Goal: Information Seeking & Learning: Learn about a topic

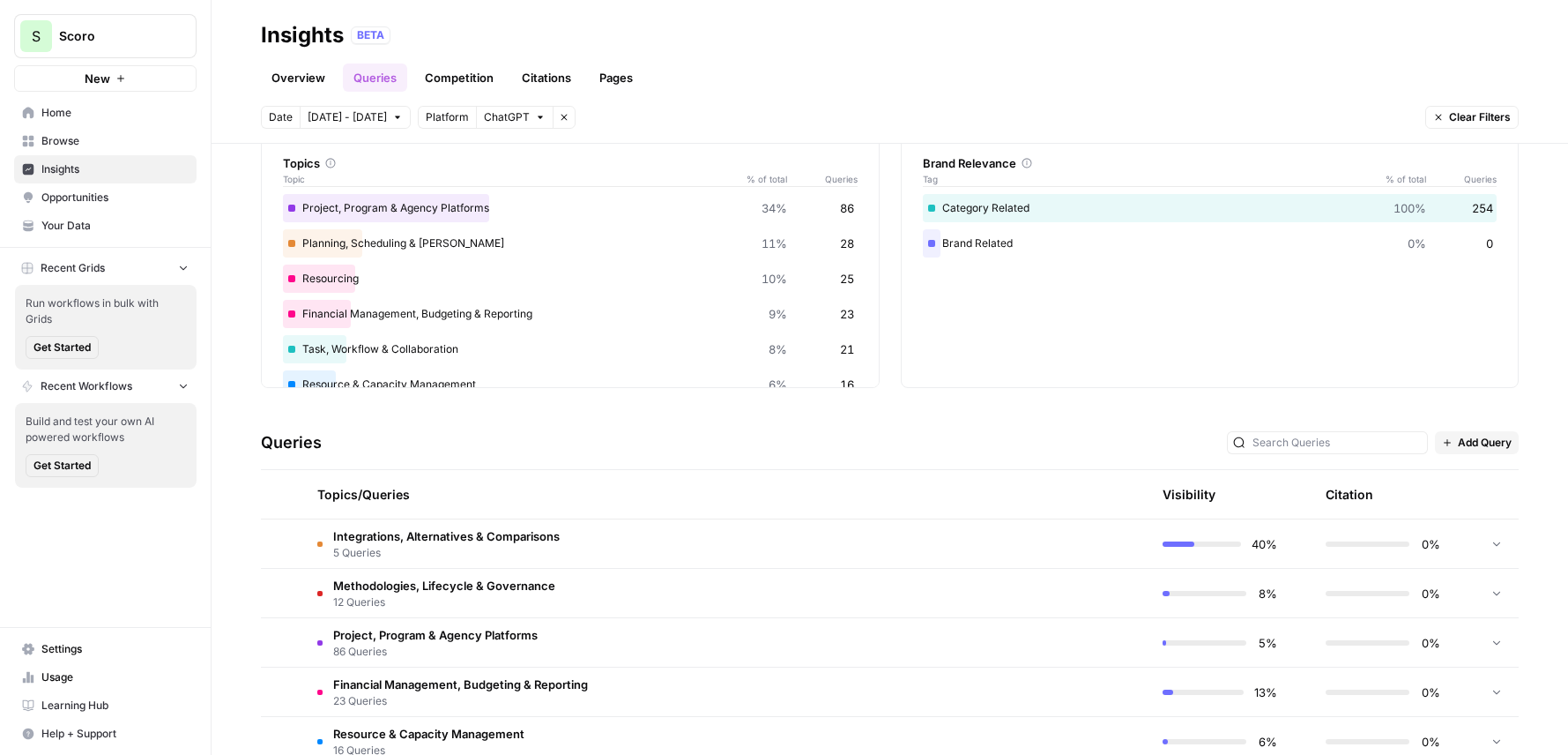
scroll to position [421, 0]
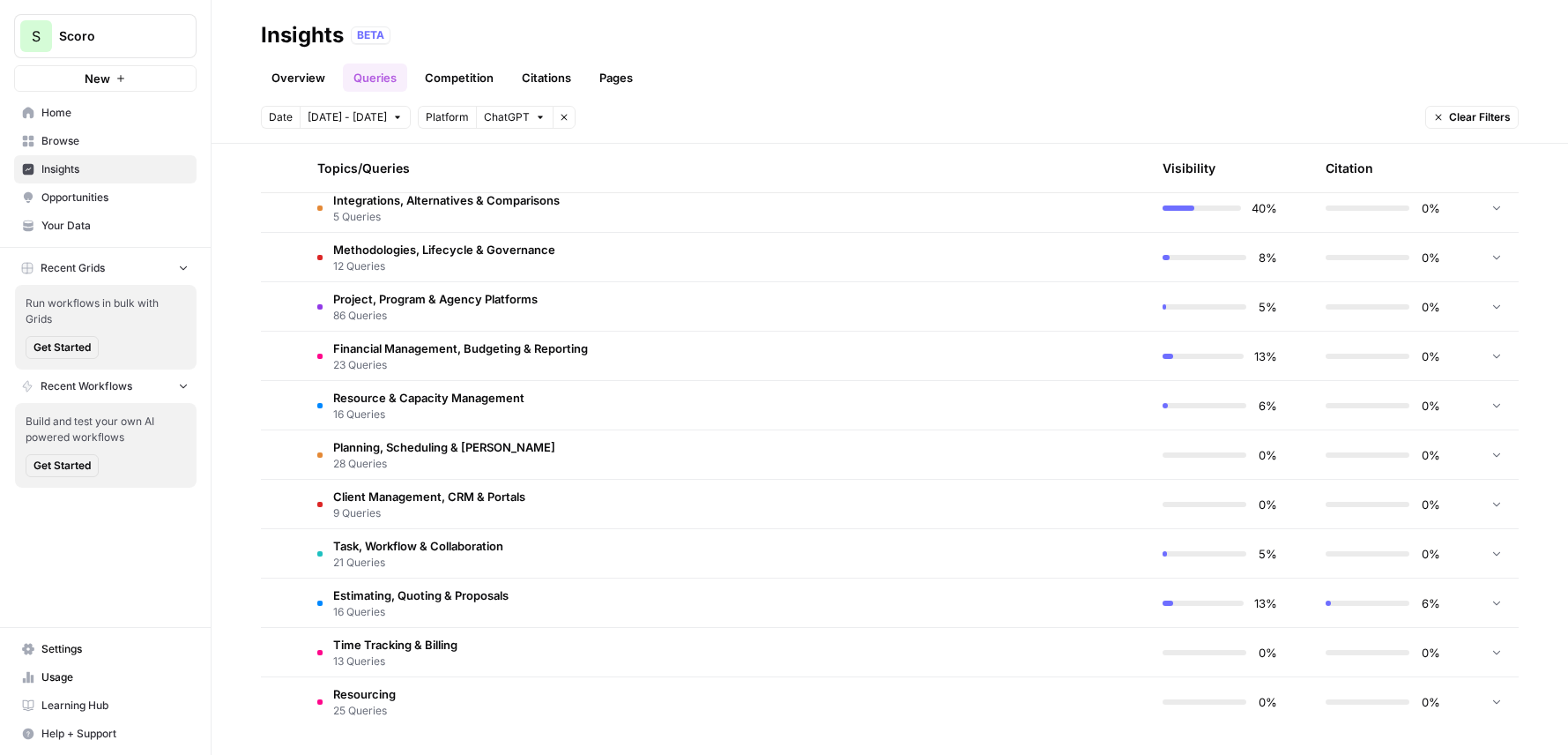
click at [436, 713] on td "Resourcing 25 Queries" at bounding box center [642, 701] width 678 height 49
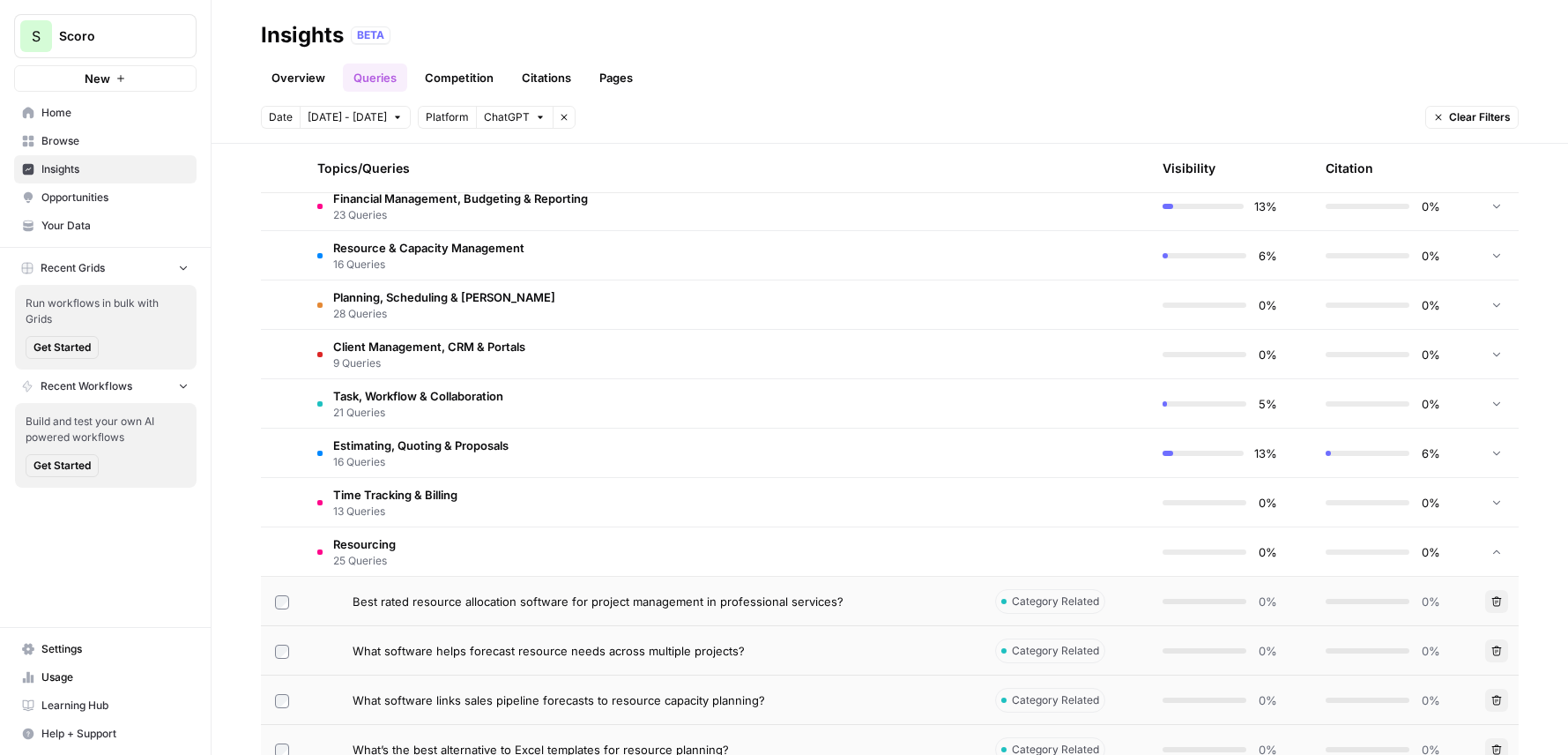
click at [615, 184] on div "Topics/Queries" at bounding box center [642, 168] width 650 height 48
click at [612, 197] on td "Financial Management, Budgeting & Reporting 23 Queries" at bounding box center [642, 205] width 678 height 48
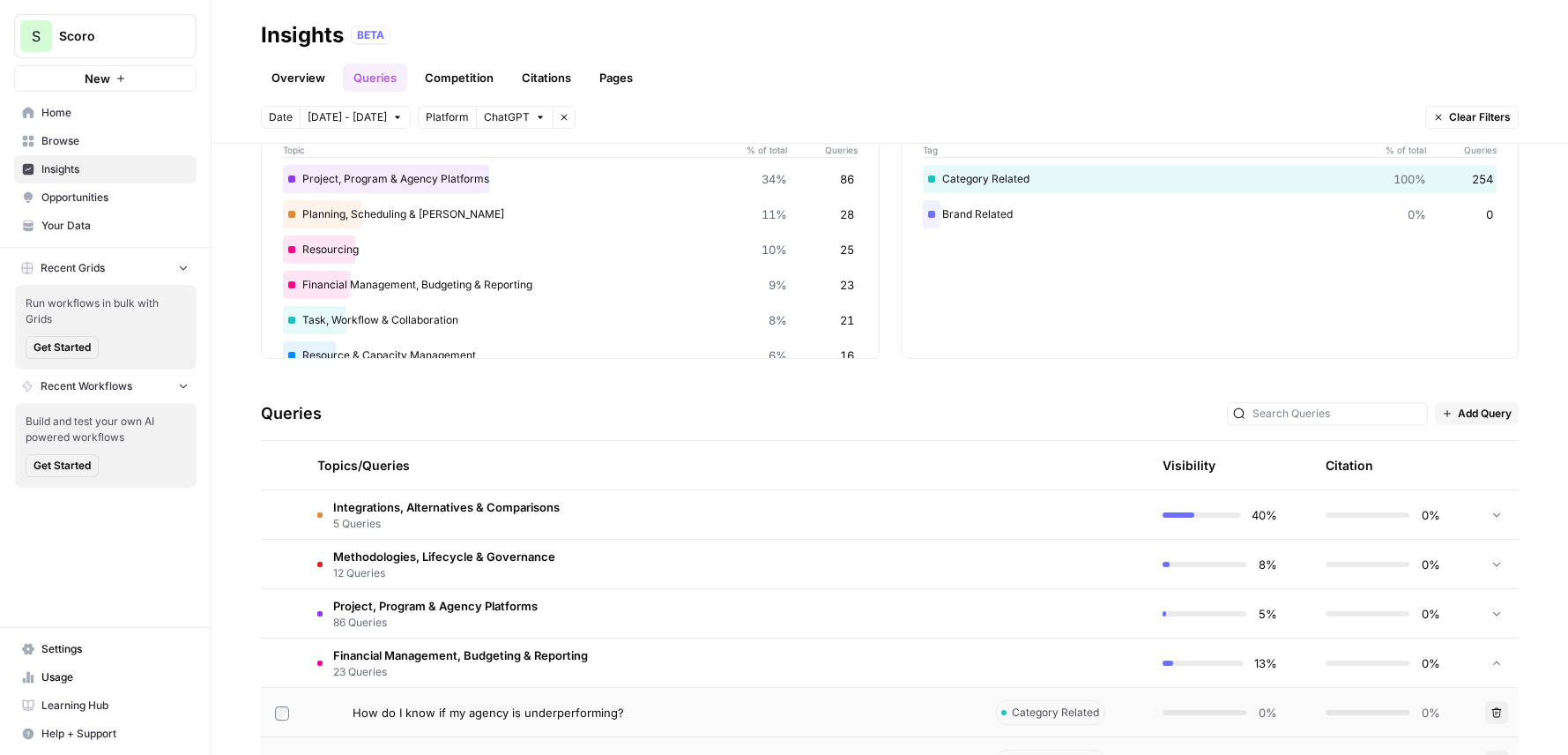
scroll to position [0, 0]
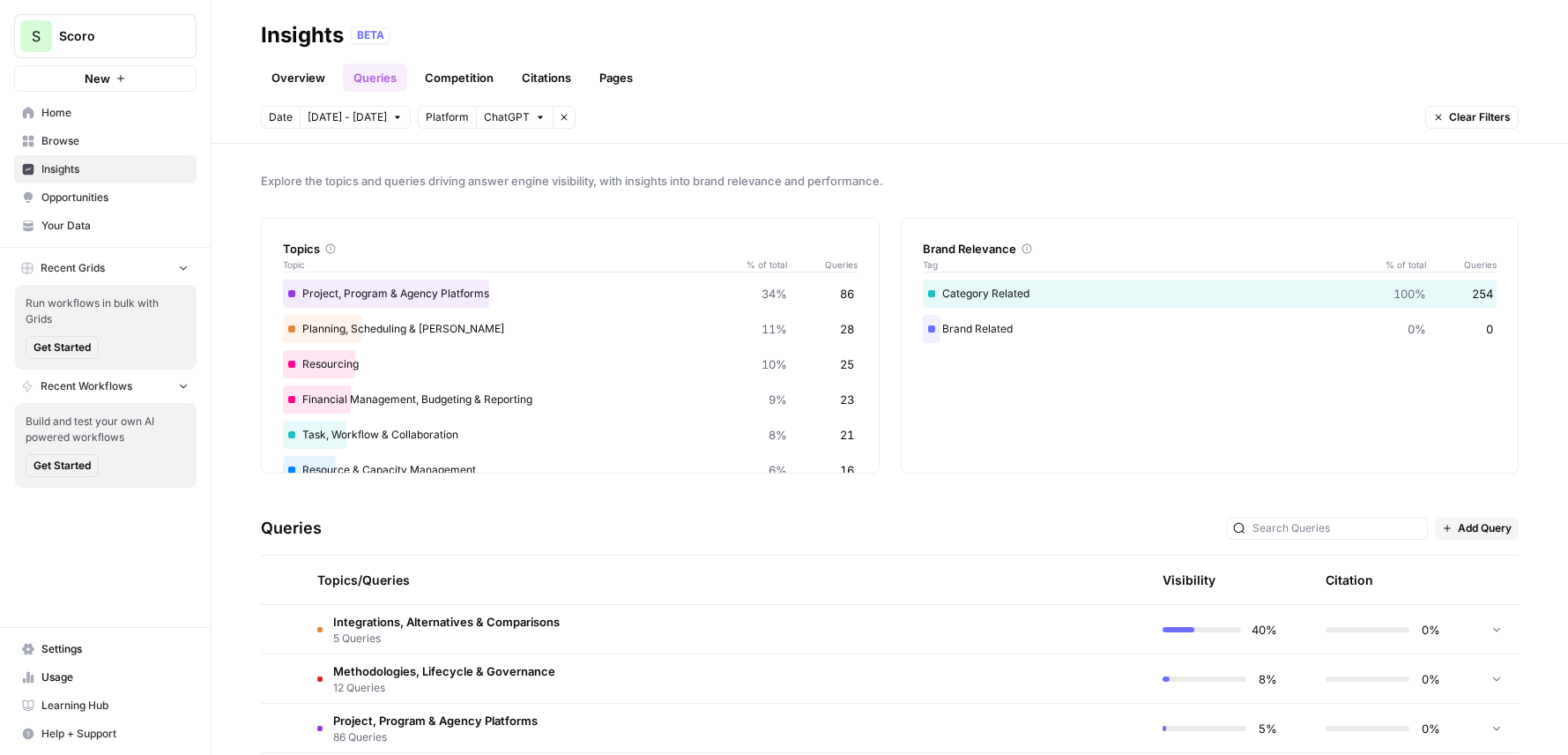
click at [572, 584] on div "Topics/Queries" at bounding box center [642, 580] width 650 height 48
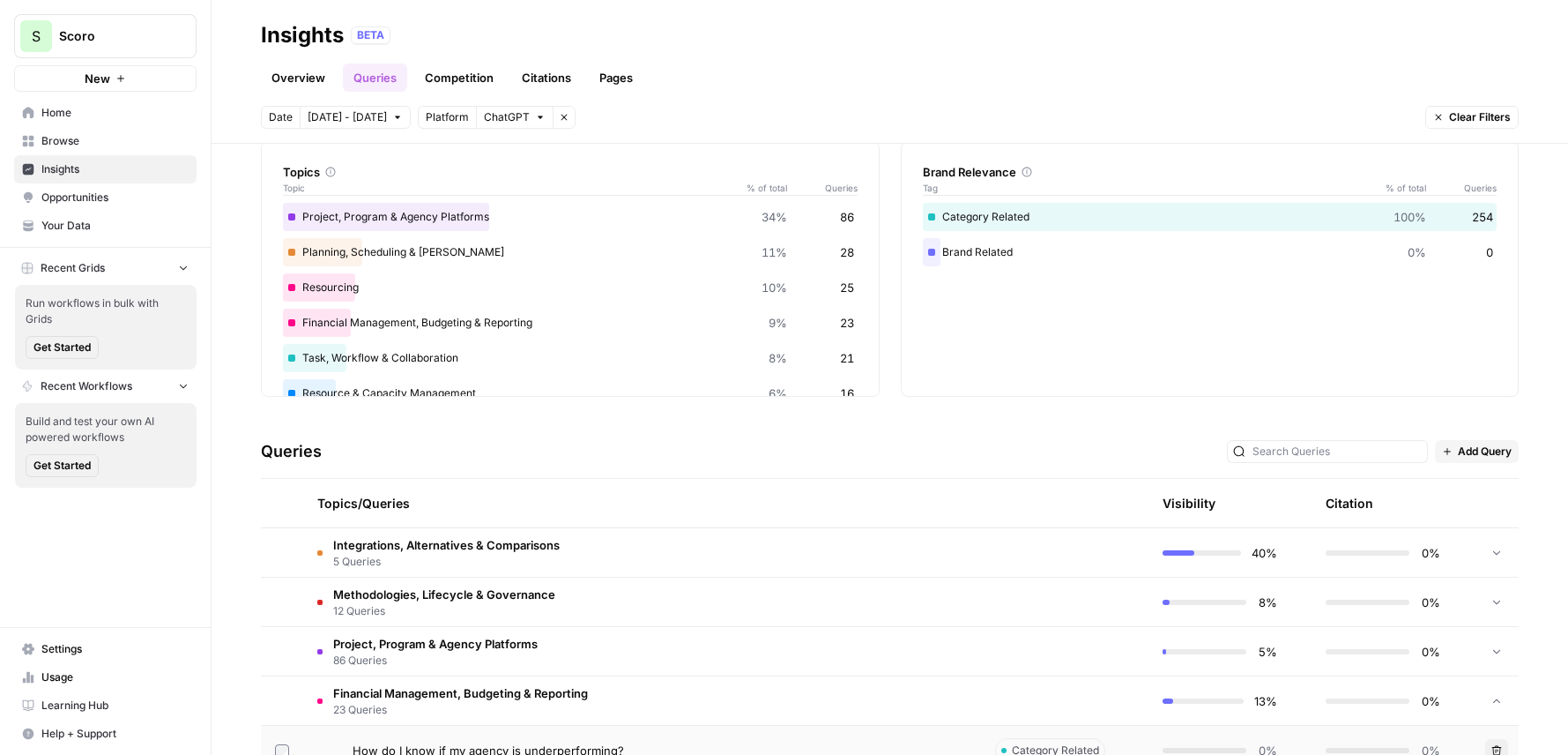
scroll to position [329, 0]
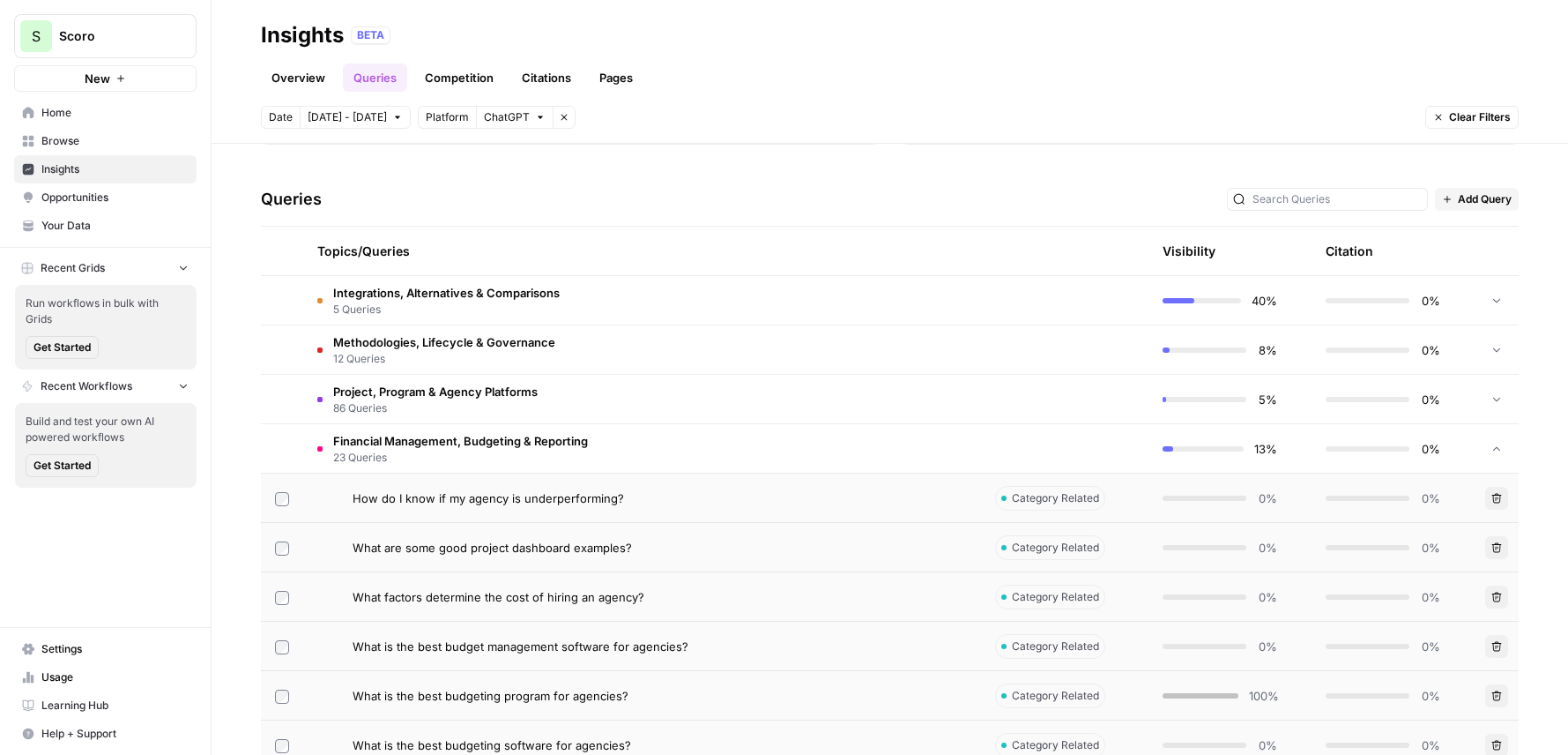
click at [763, 304] on td "Integrations, Alternatives & Comparisons 5 Queries" at bounding box center [642, 300] width 678 height 48
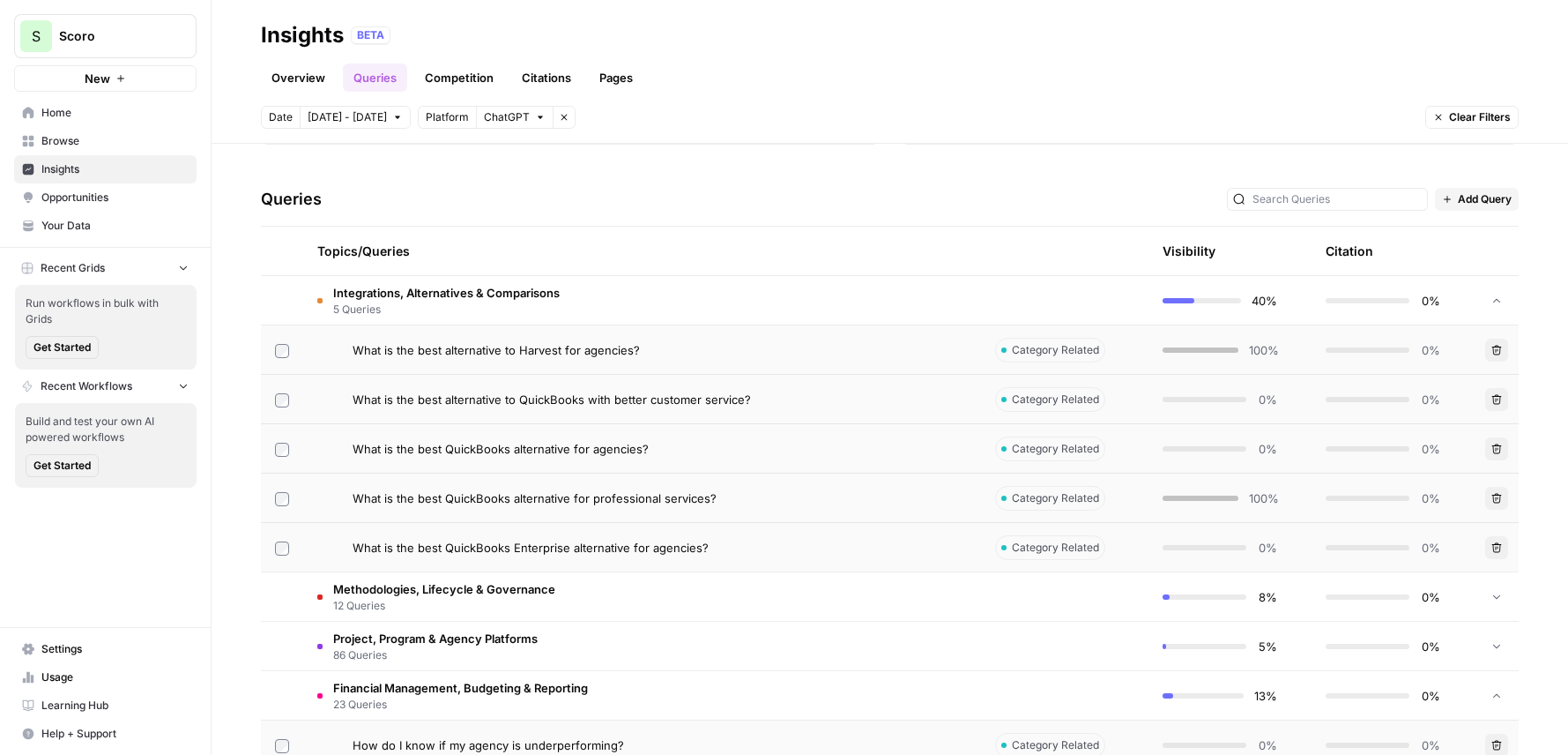
scroll to position [0, 0]
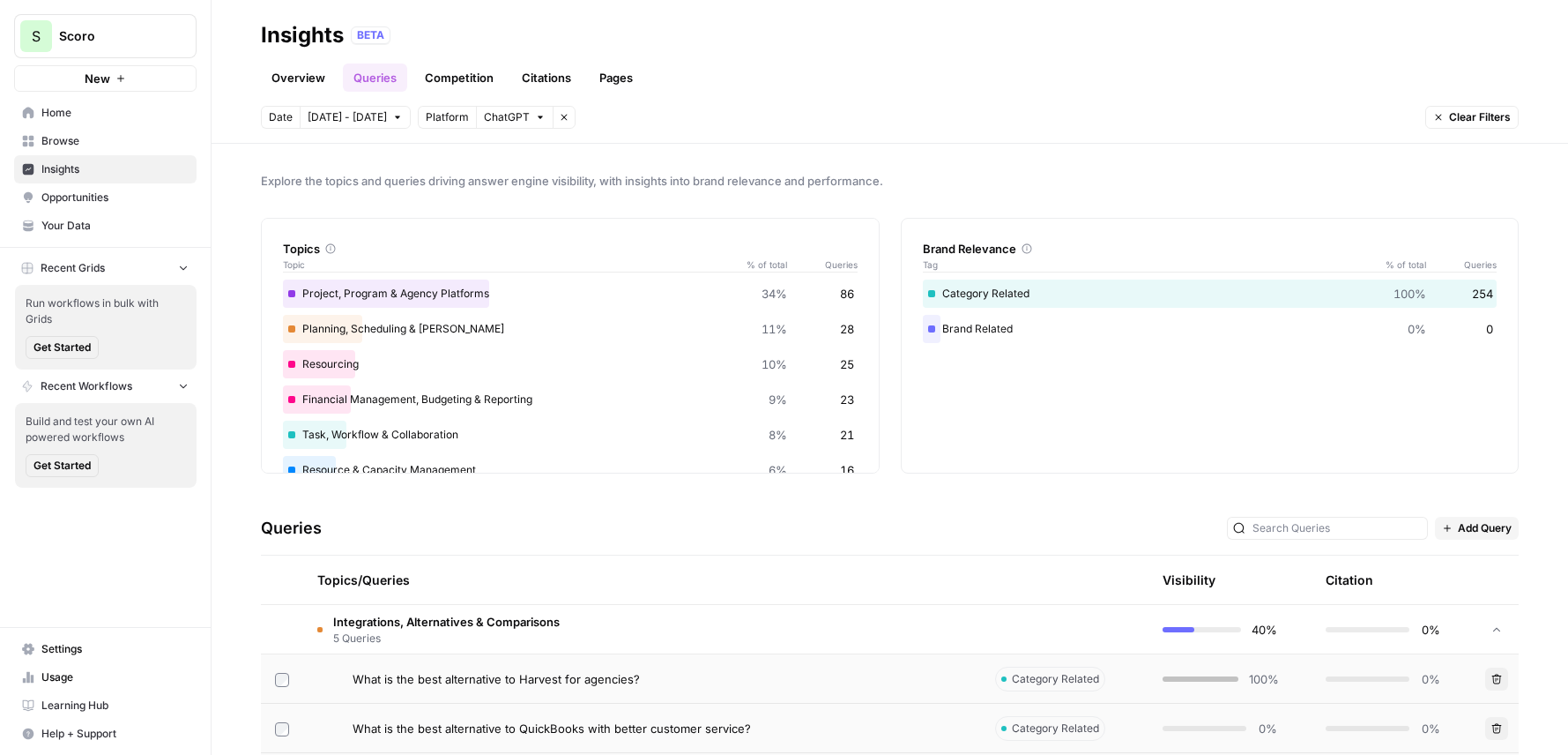
click at [298, 90] on link "Overview" at bounding box center [299, 77] width 75 height 28
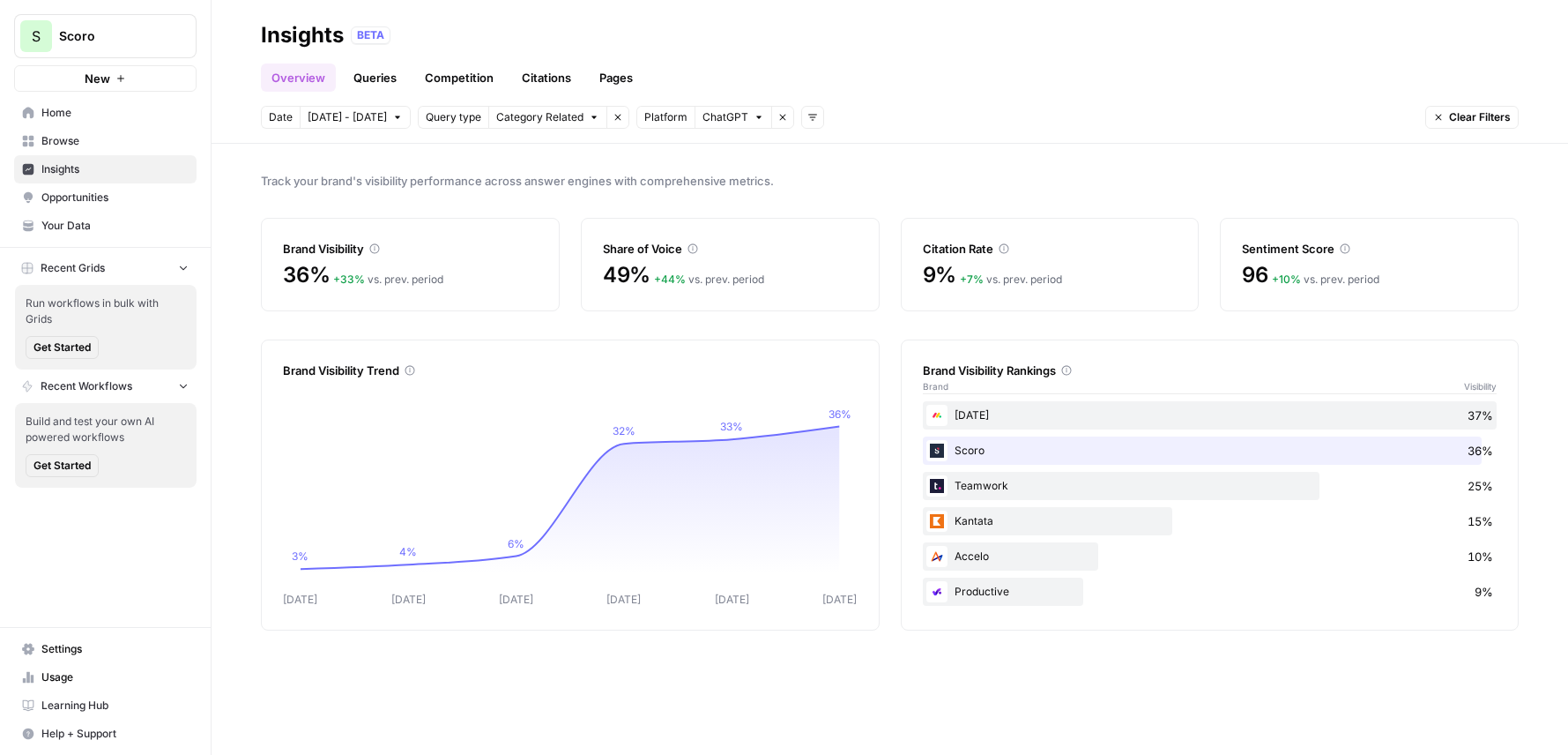
click at [97, 157] on link "Insights" at bounding box center [105, 169] width 182 height 28
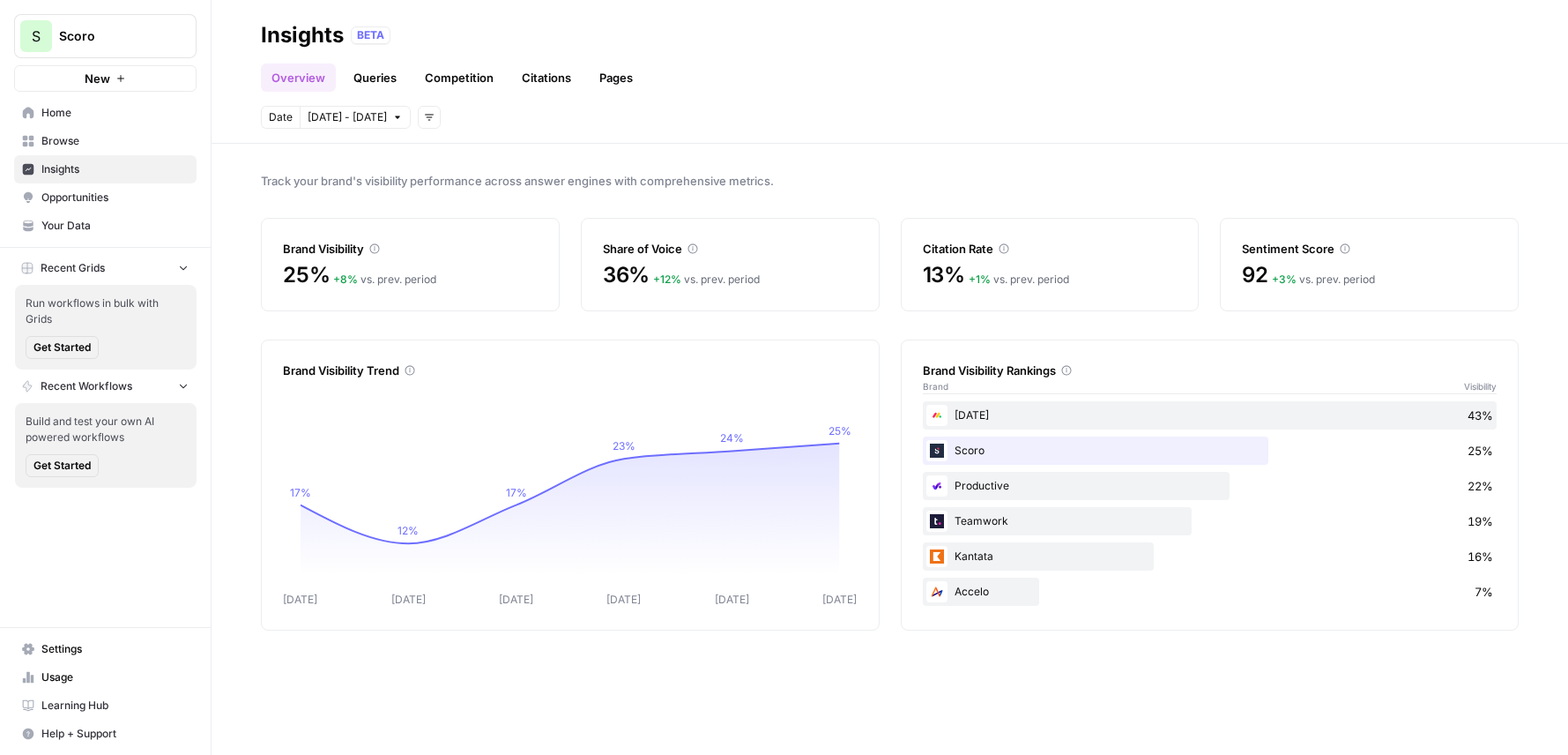
click at [351, 82] on link "Queries" at bounding box center [375, 77] width 65 height 28
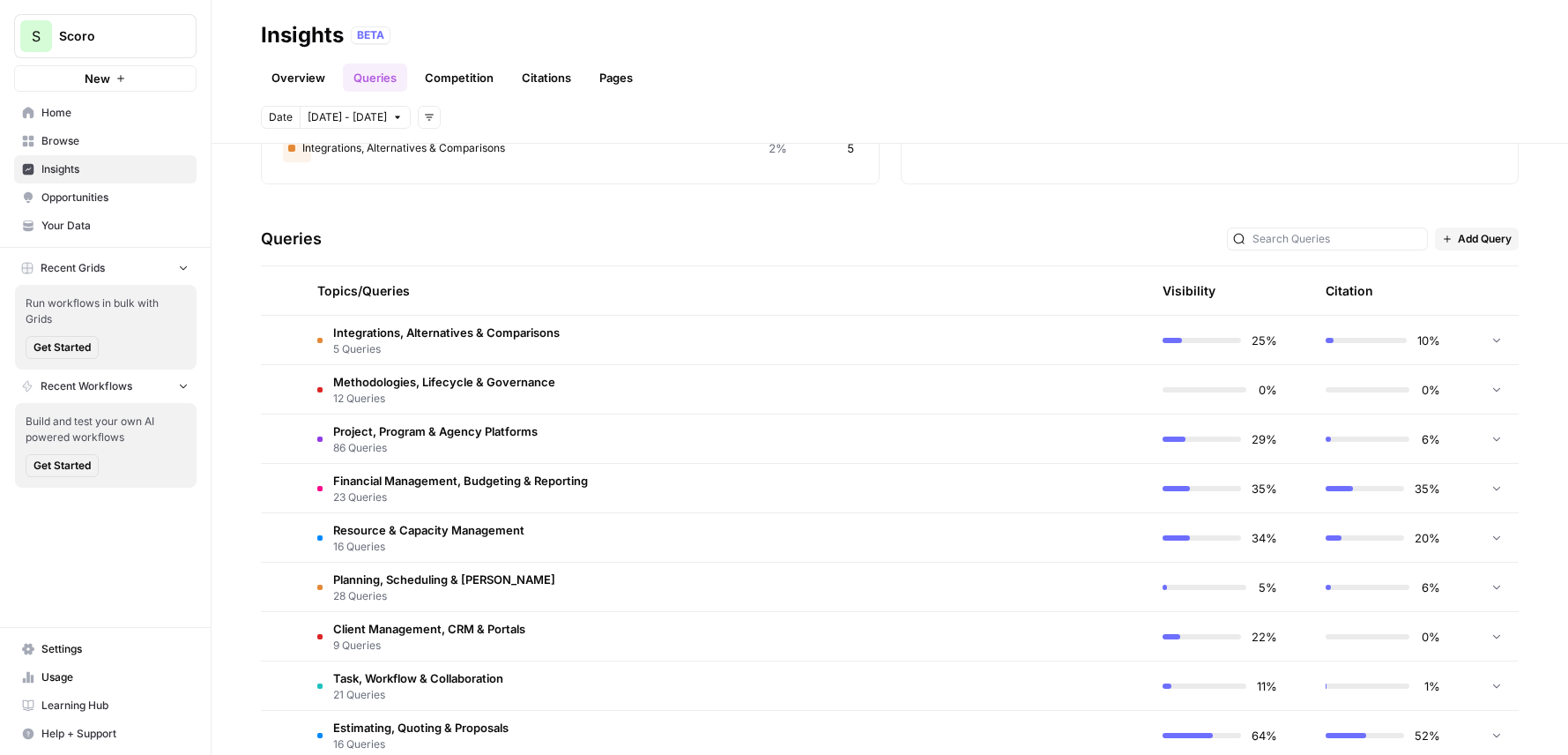
scroll to position [421, 0]
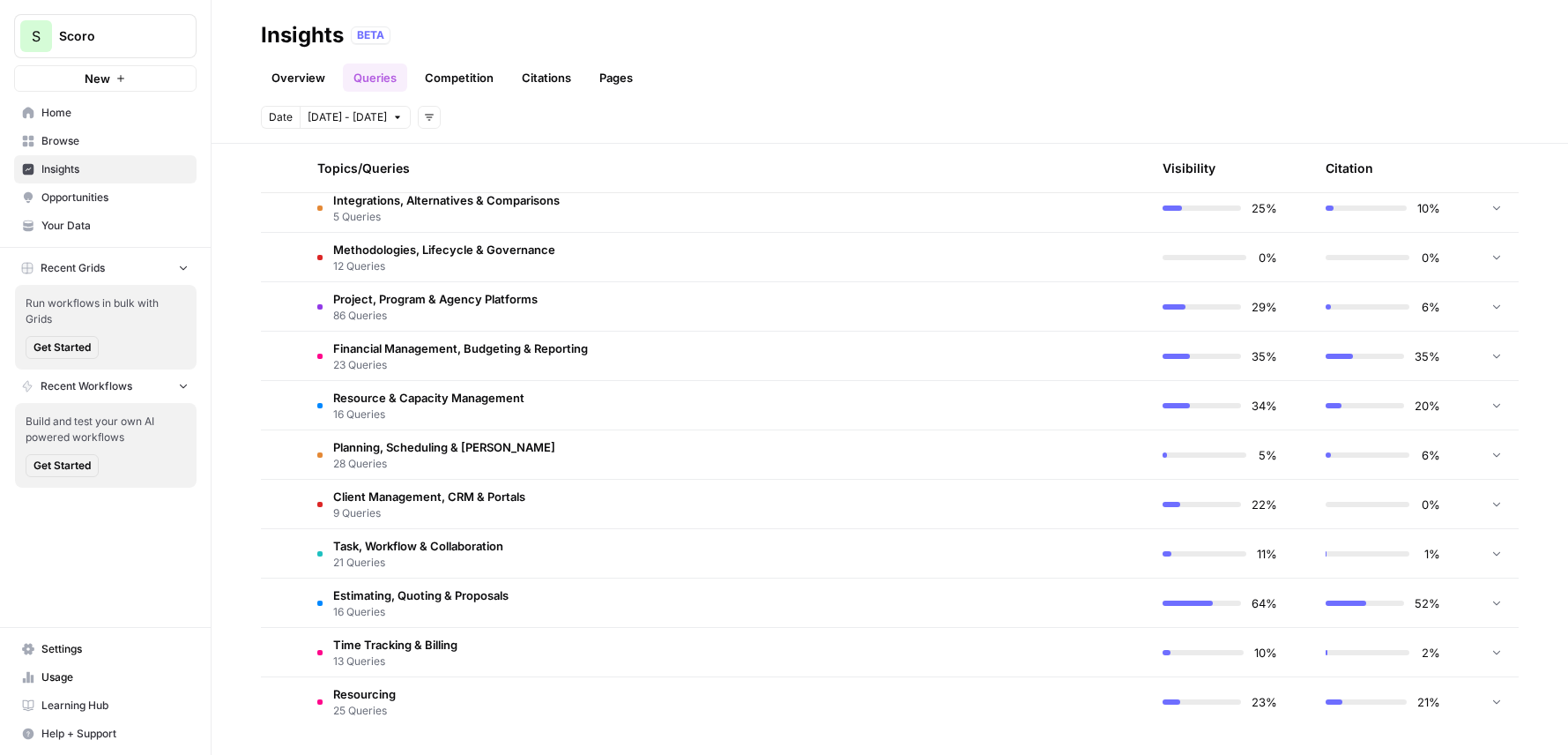
click at [598, 202] on td "Integrations, Alternatives & Comparisons 5 Queries" at bounding box center [642, 207] width 678 height 48
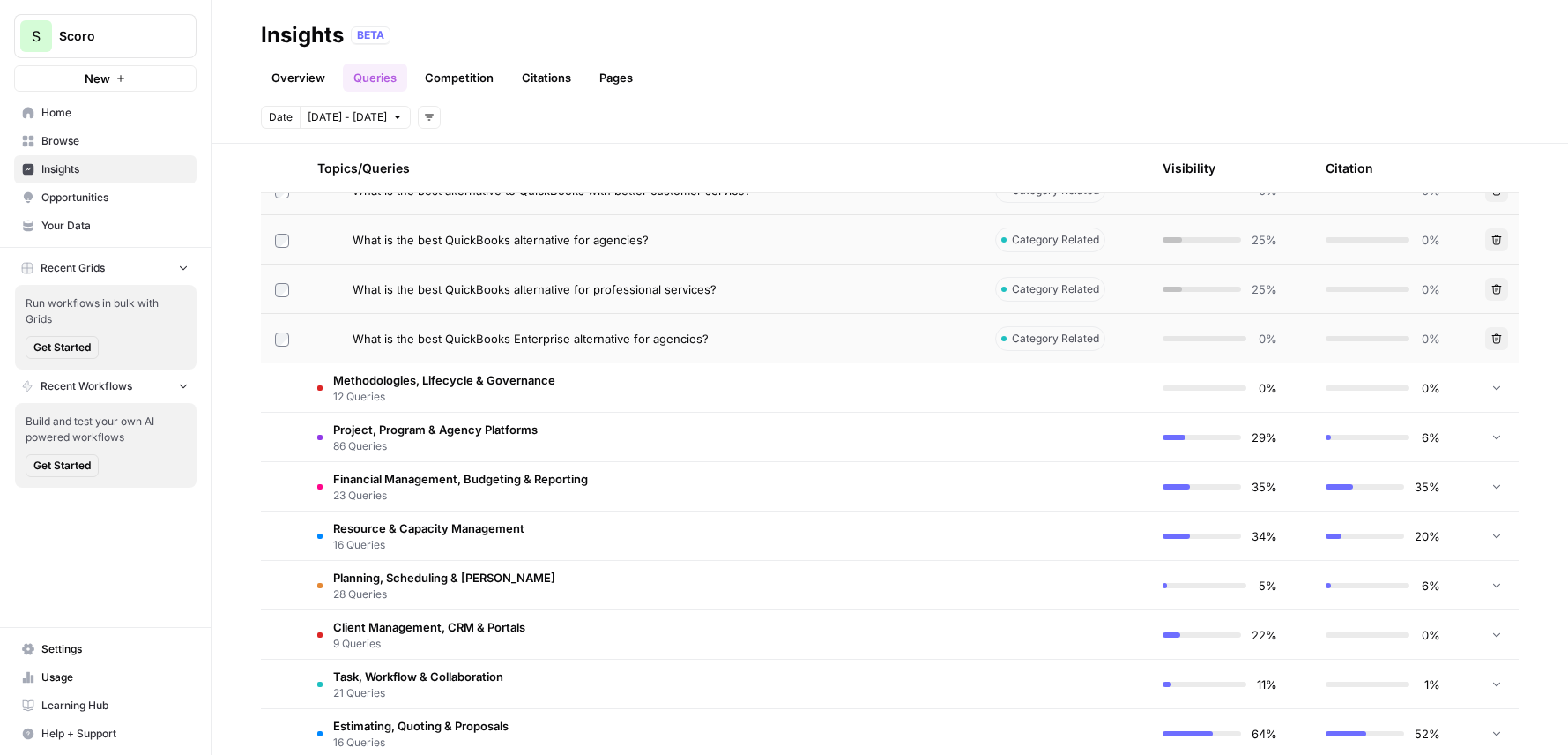
scroll to position [668, 0]
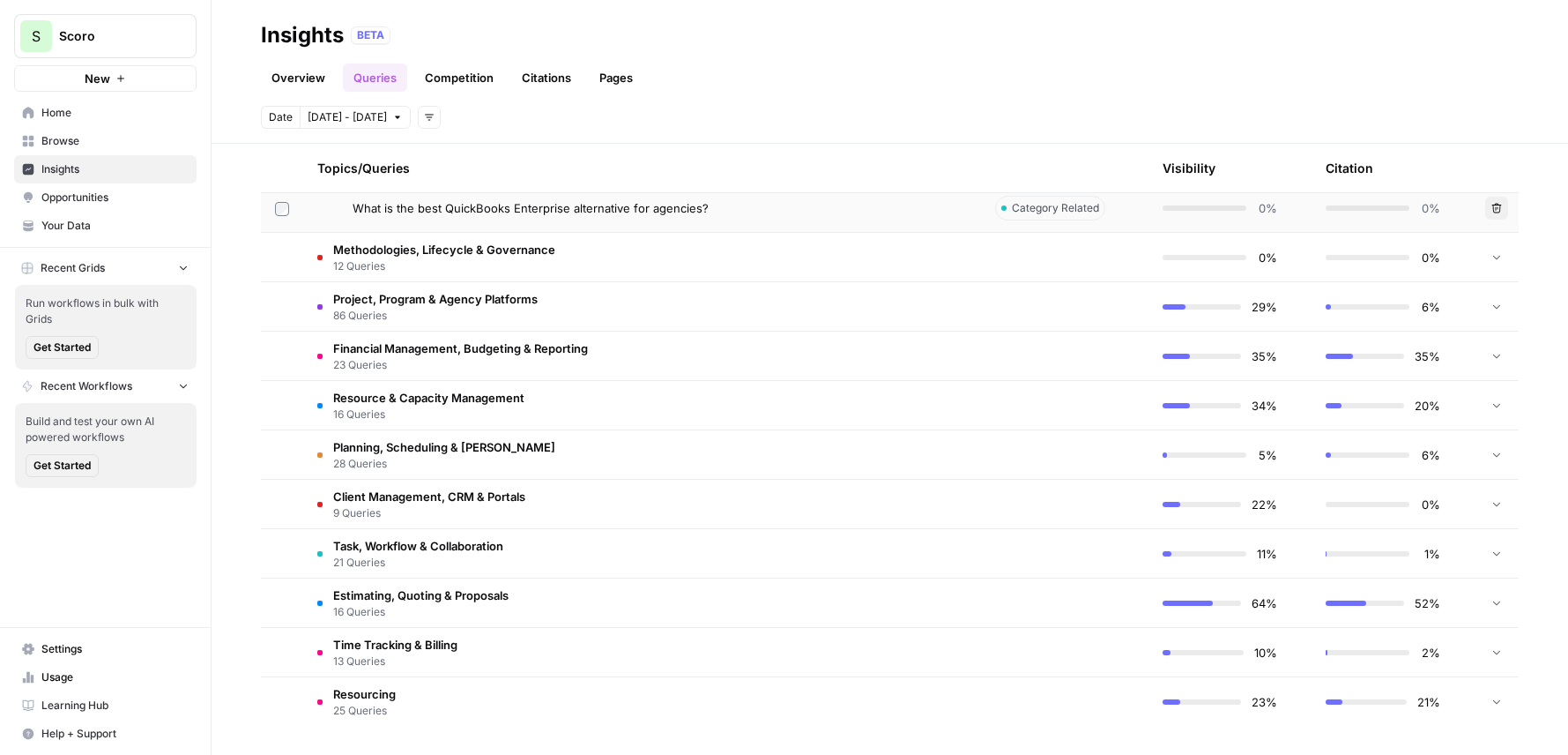
click at [565, 693] on td "Resourcing 25 Queries" at bounding box center [642, 701] width 678 height 49
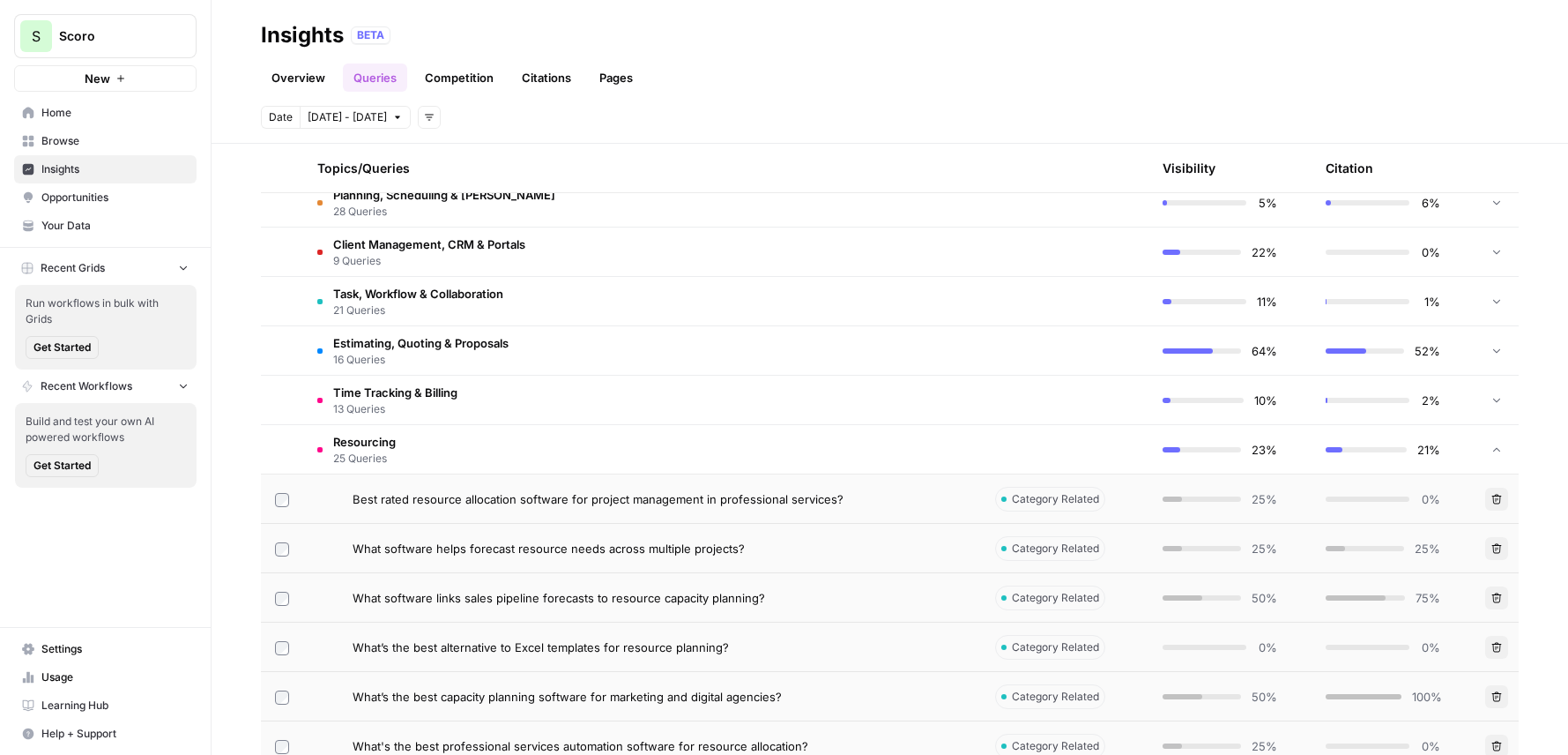
scroll to position [992, 0]
